Goal: Find specific page/section: Find specific page/section

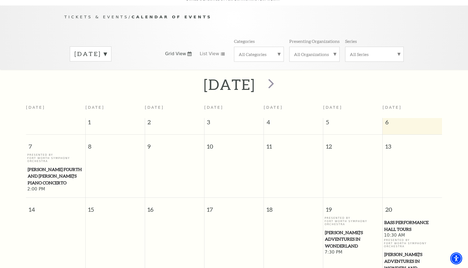
scroll to position [48, 0]
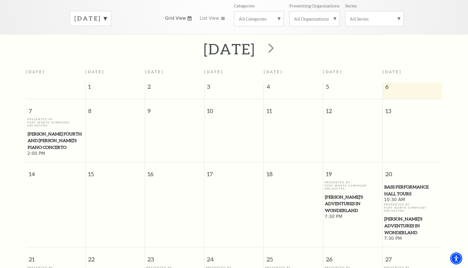
scroll to position [7, 0]
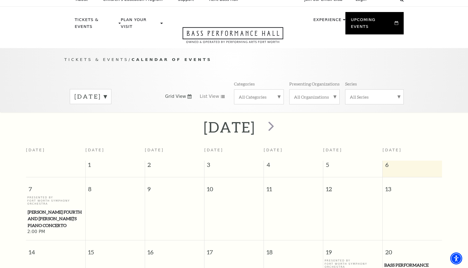
click at [102, 92] on label "[DATE]" at bounding box center [90, 96] width 32 height 8
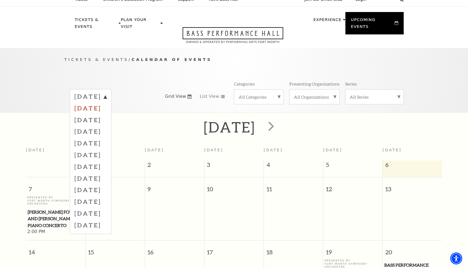
click at [103, 103] on label "[DATE]" at bounding box center [90, 108] width 32 height 12
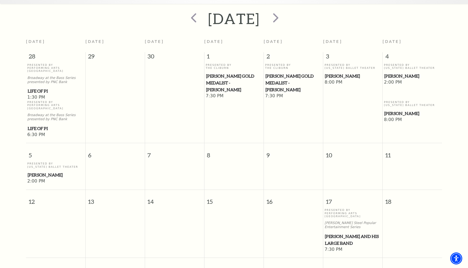
scroll to position [0, 0]
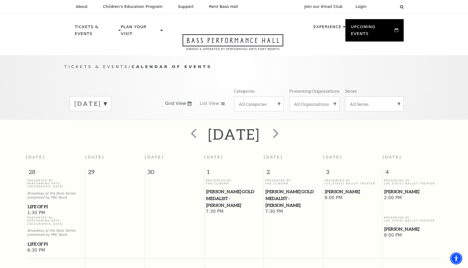
click at [103, 100] on label "[DATE]" at bounding box center [90, 104] width 32 height 8
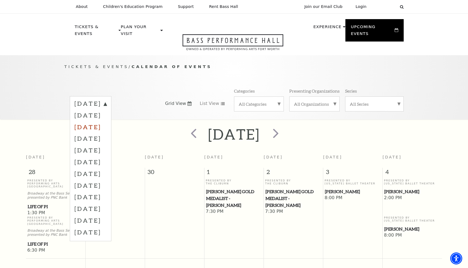
click at [103, 121] on label "[DATE]" at bounding box center [90, 127] width 32 height 12
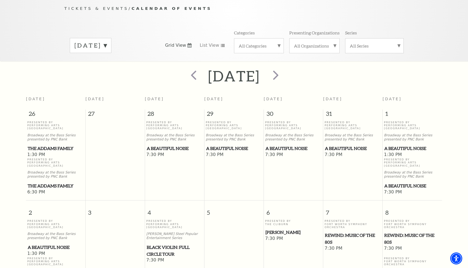
scroll to position [29, 0]
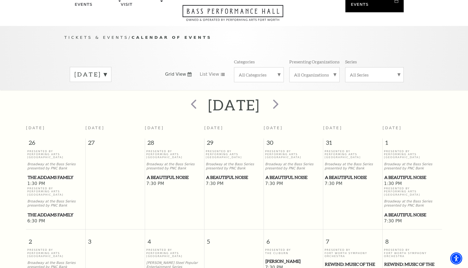
click at [107, 70] on label "November 2025" at bounding box center [90, 74] width 32 height 8
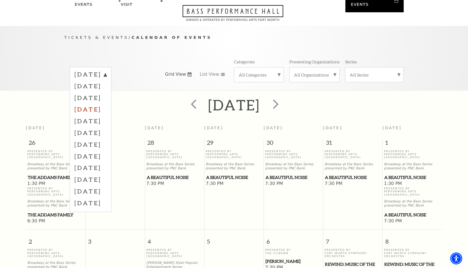
click at [97, 103] on label "December 2025" at bounding box center [90, 109] width 32 height 12
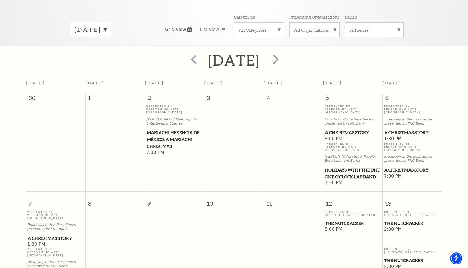
scroll to position [0, 0]
